Goal: Book appointment/travel/reservation

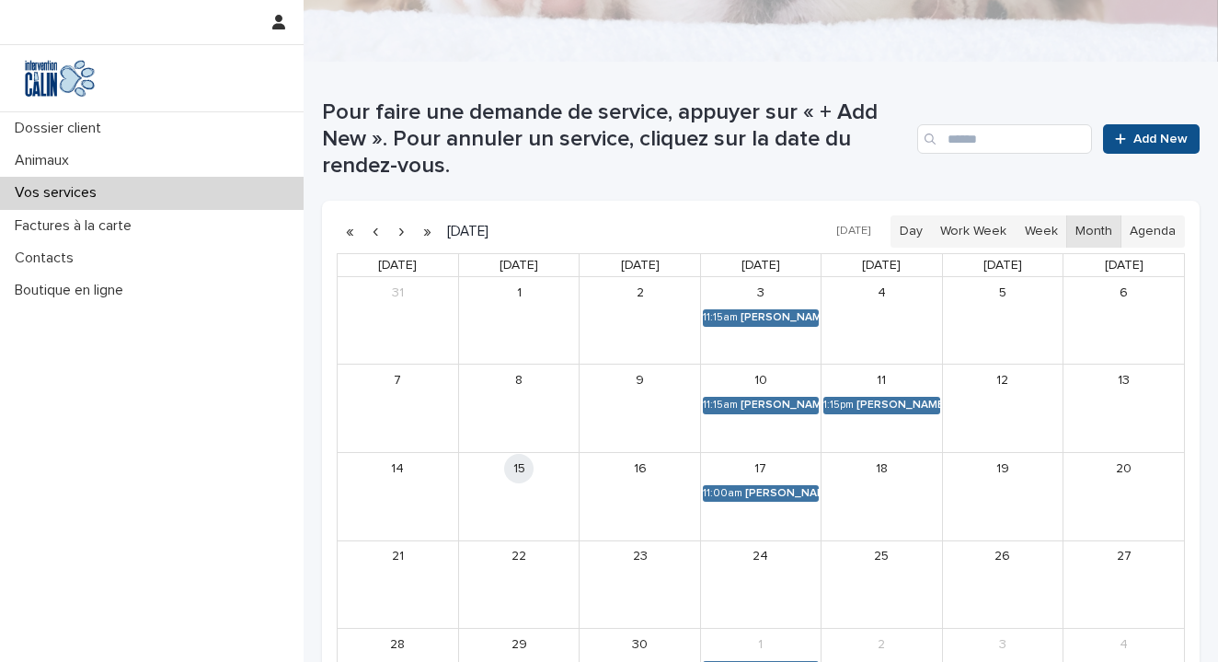
scroll to position [313, 0]
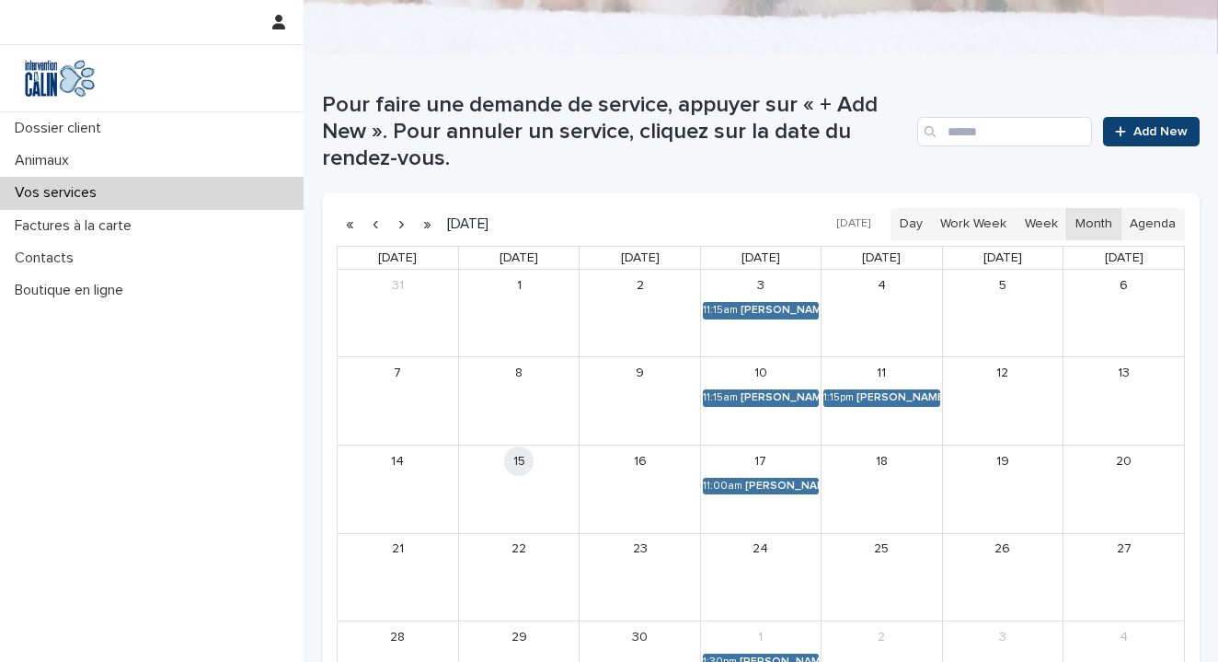
click at [1180, 132] on span "Add New" at bounding box center [1161, 131] width 54 height 13
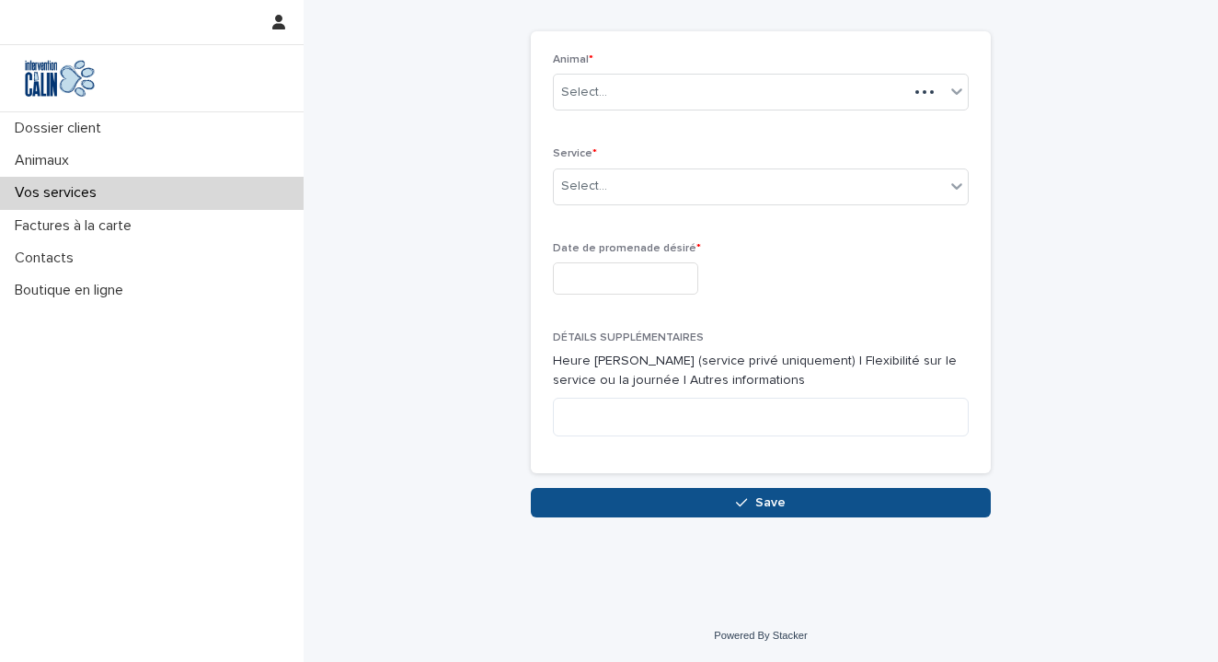
scroll to position [67, 0]
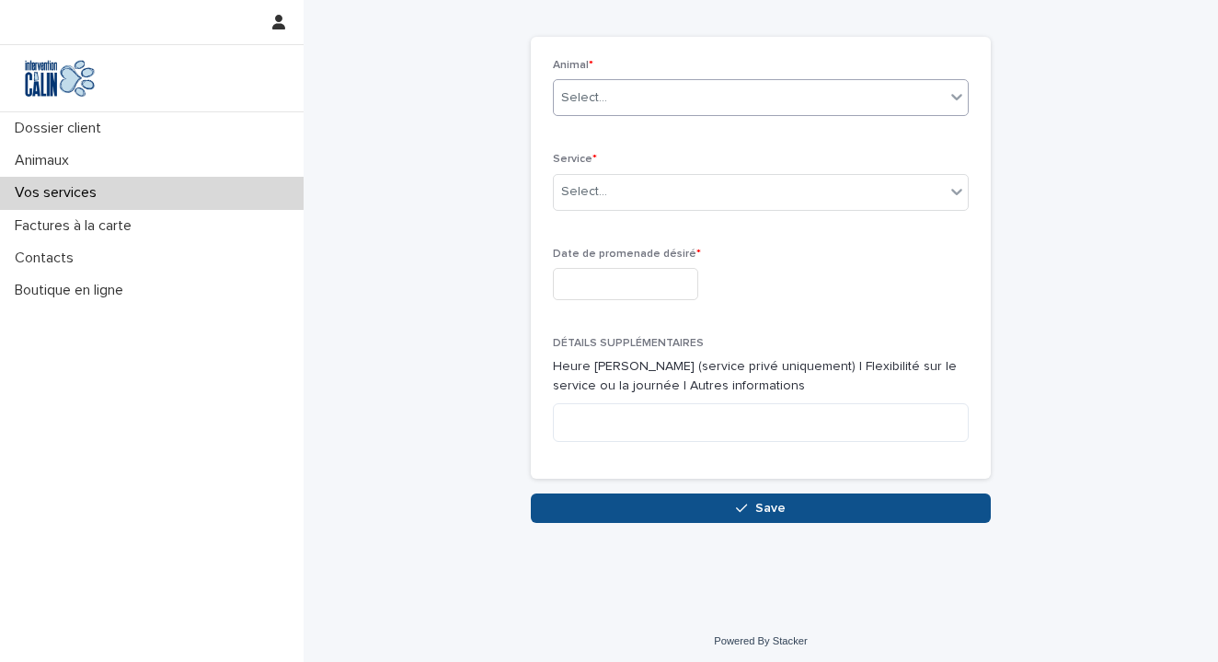
click at [780, 99] on div "Select..." at bounding box center [749, 98] width 391 height 30
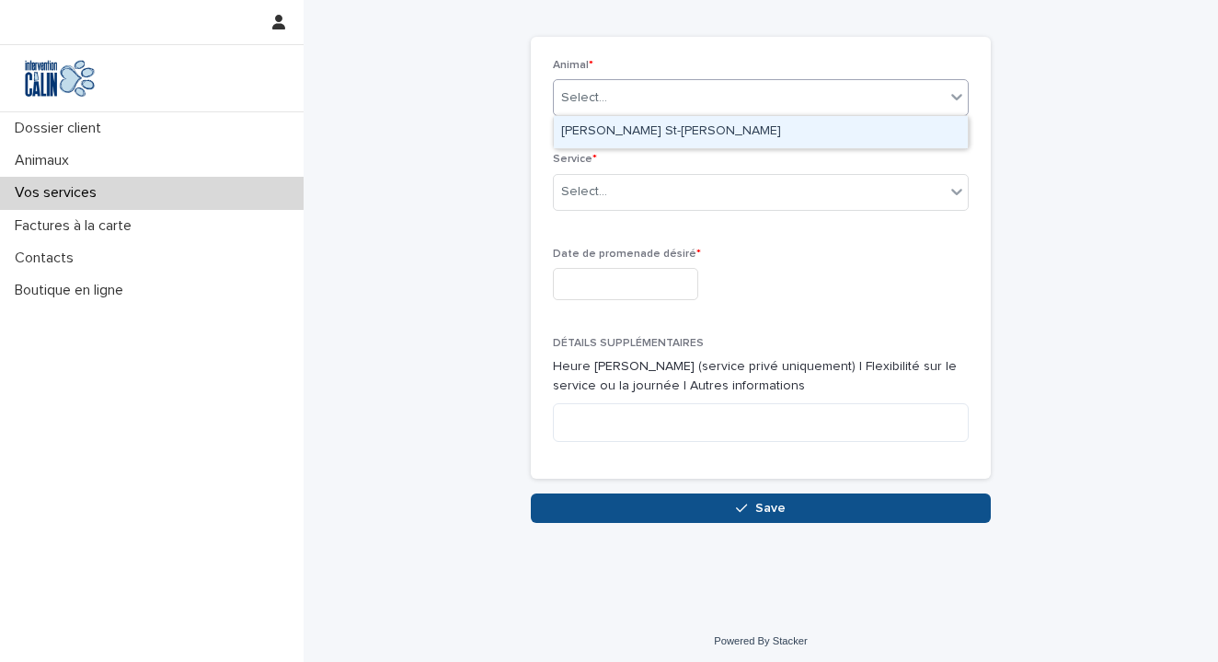
click at [780, 135] on div "[PERSON_NAME] St-[PERSON_NAME]" at bounding box center [761, 132] width 414 height 32
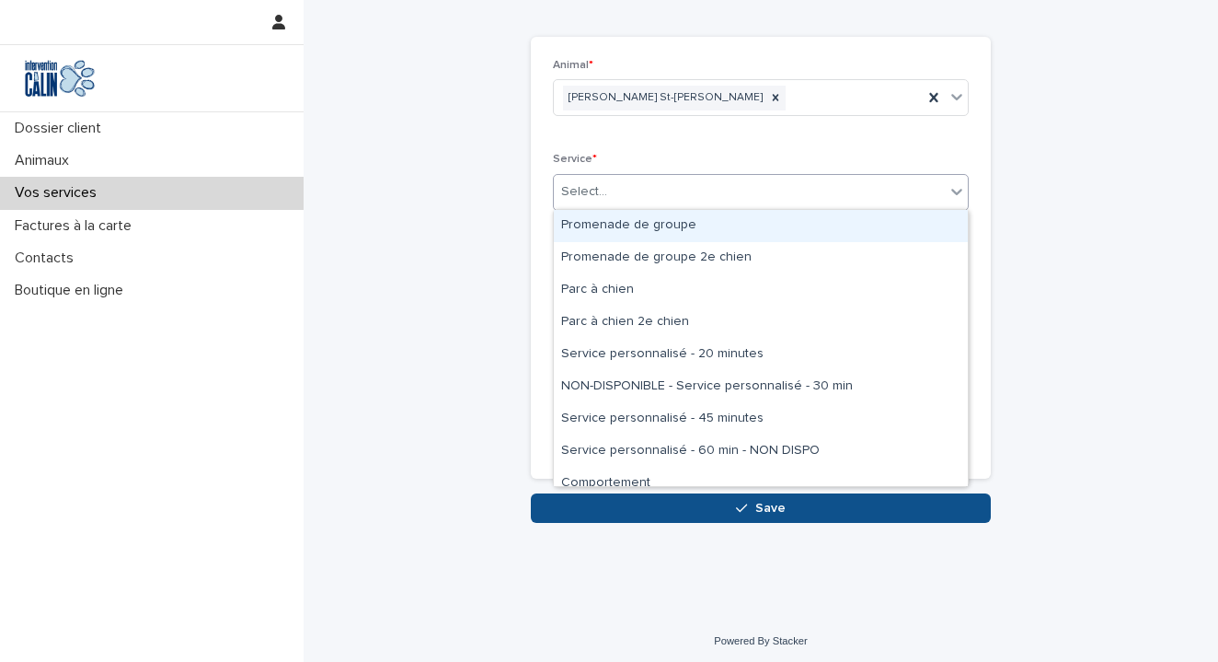
click at [771, 190] on div "Select..." at bounding box center [749, 192] width 391 height 30
click at [758, 228] on div "Promenade de groupe" at bounding box center [761, 226] width 414 height 32
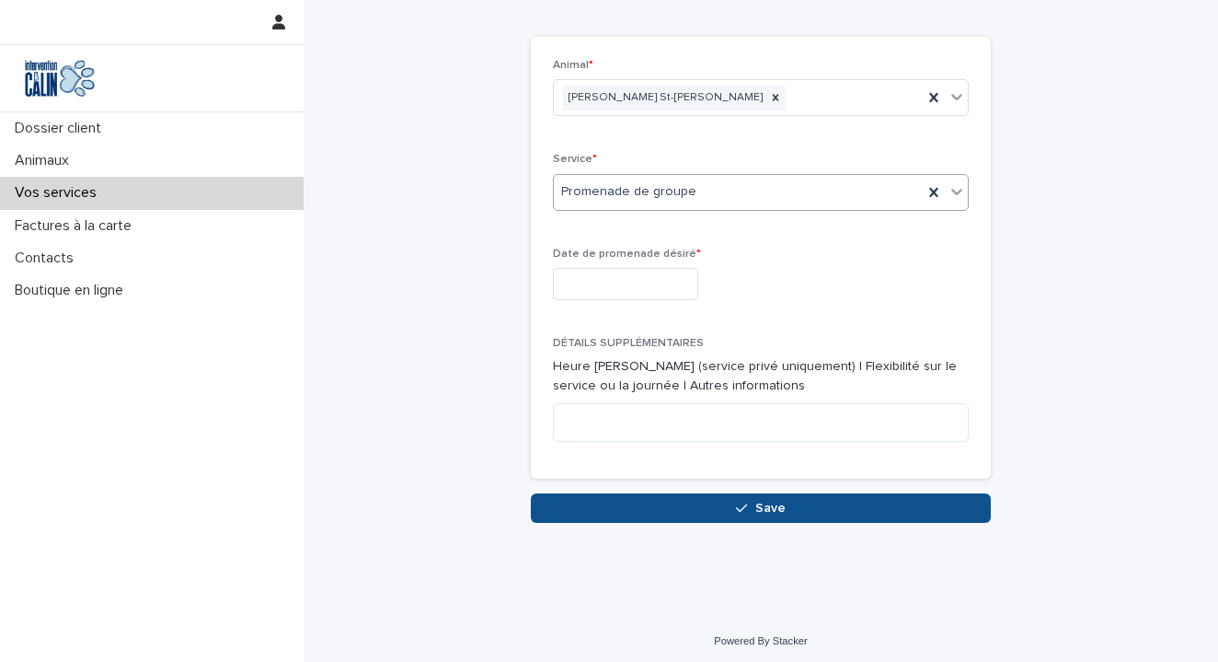
click at [690, 284] on input "text" at bounding box center [625, 284] width 145 height 32
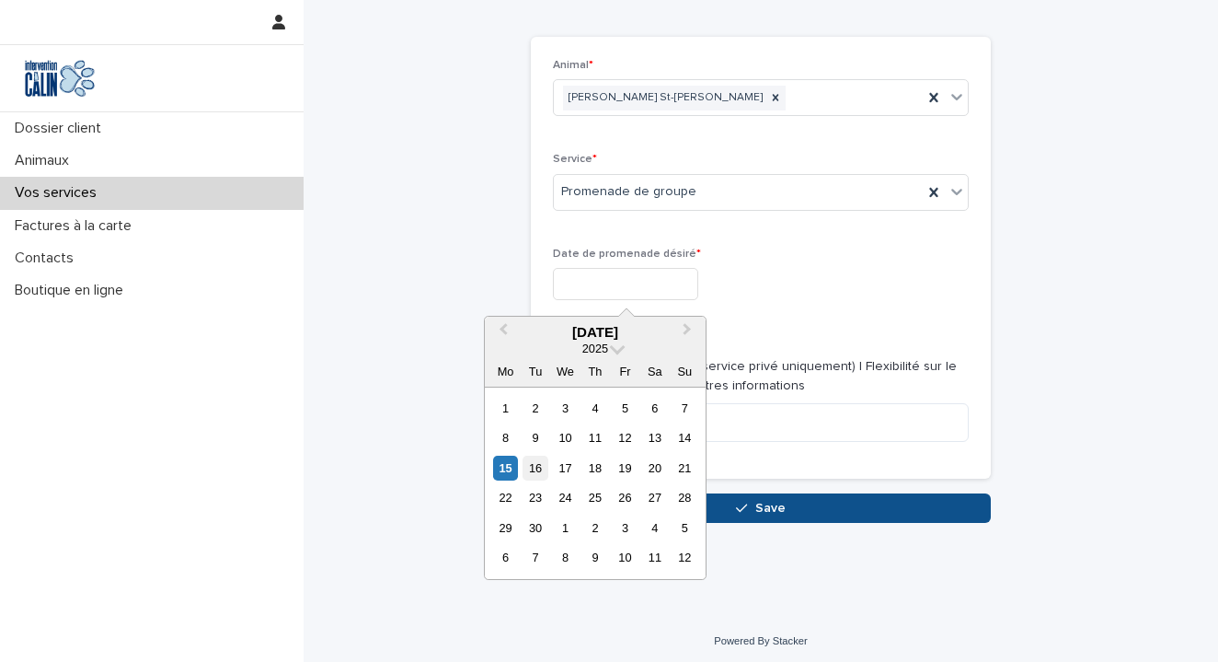
click at [537, 468] on div "16" at bounding box center [535, 467] width 25 height 25
type input "**********"
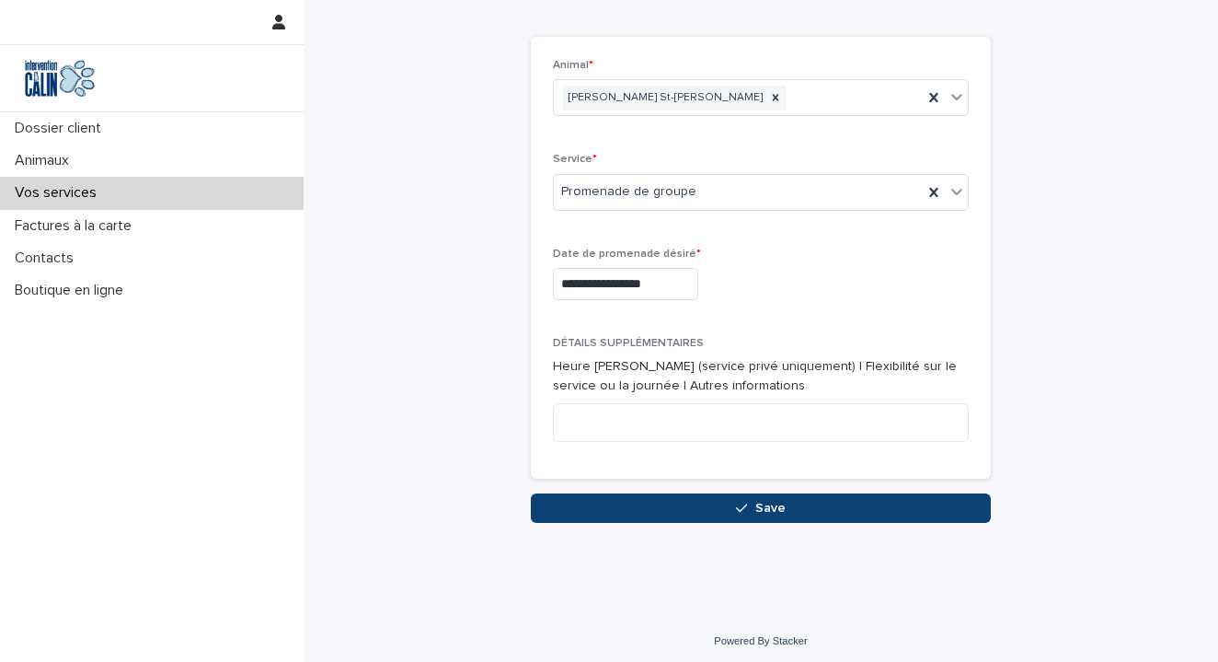
click at [758, 505] on span "Save" at bounding box center [770, 507] width 30 height 13
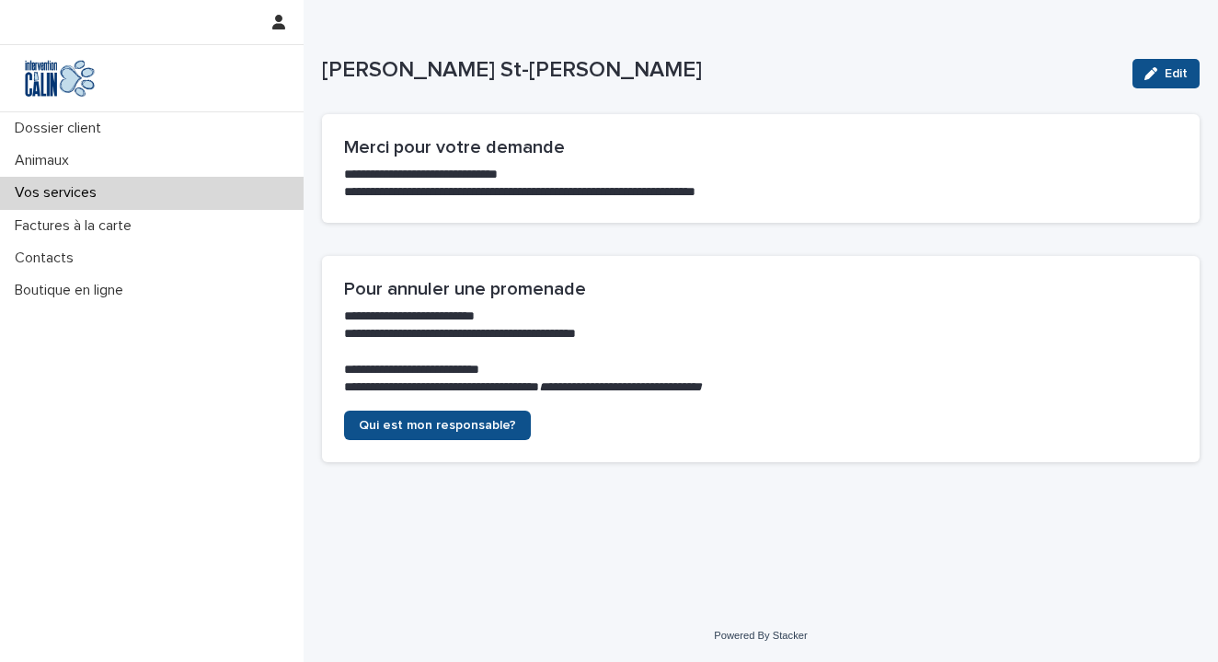
click at [63, 199] on p "Vos services" at bounding box center [59, 192] width 104 height 17
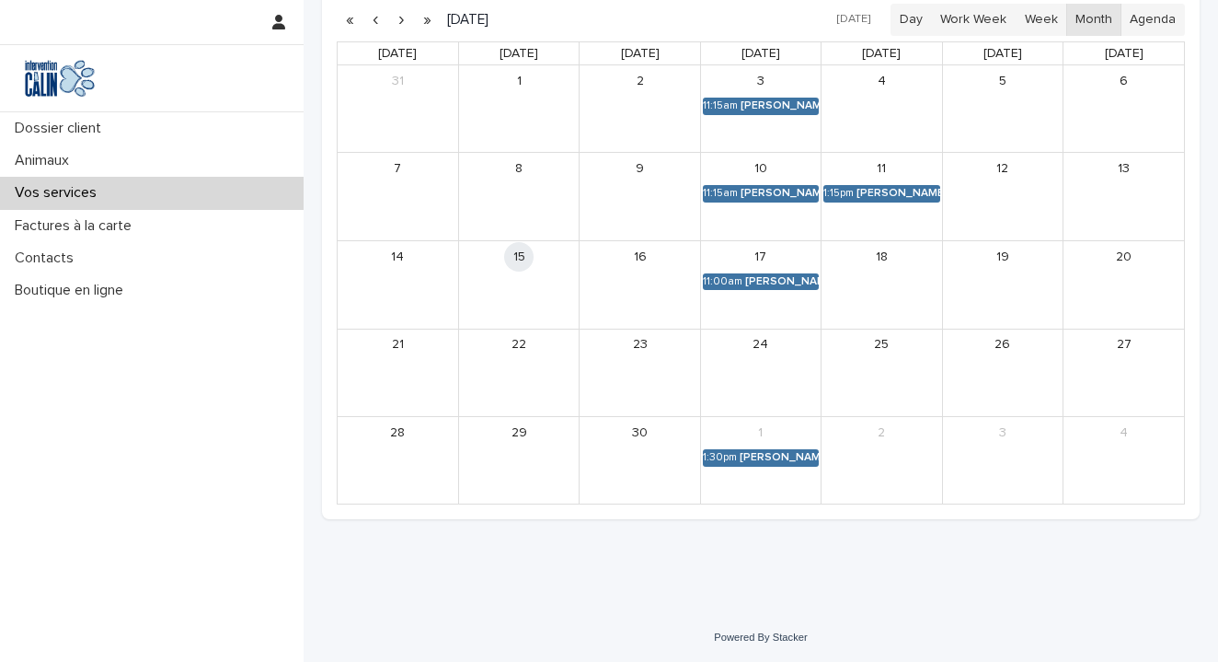
scroll to position [515, 0]
